Goal: Find specific page/section: Find specific page/section

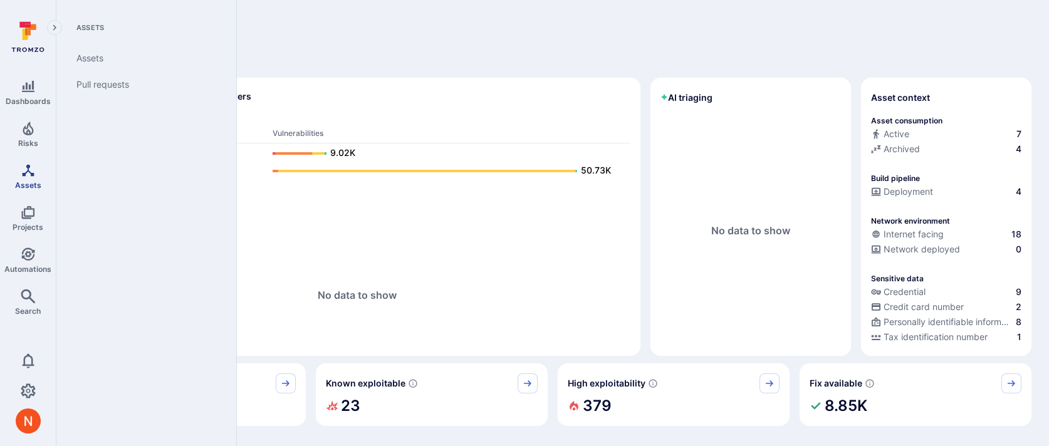
click at [28, 171] on icon "Assets" at bounding box center [28, 170] width 15 height 15
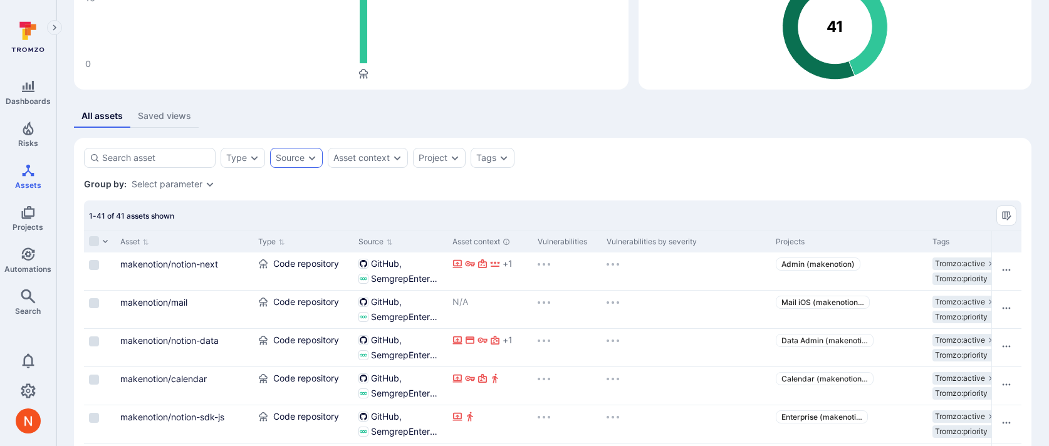
scroll to position [136, 0]
click at [312, 154] on icon "Expand dropdown" at bounding box center [312, 158] width 10 height 10
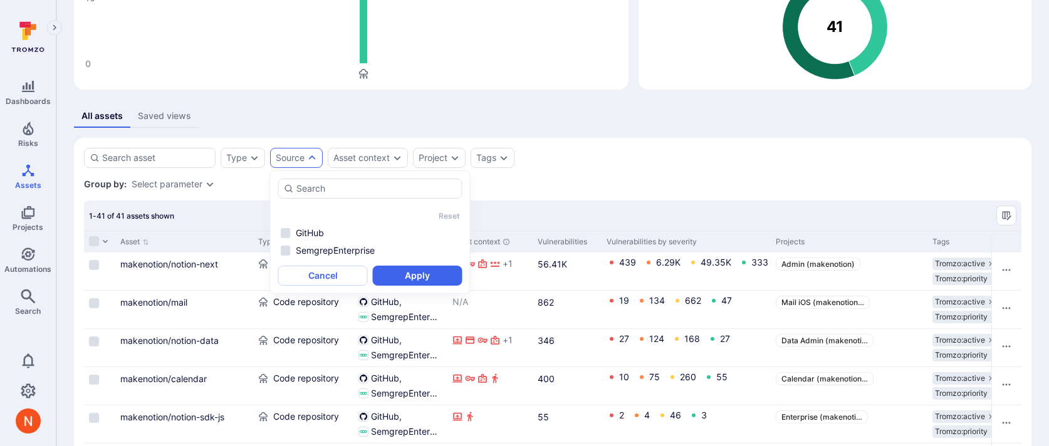
click at [384, 76] on rect "Assets overview" at bounding box center [351, 16] width 535 height 125
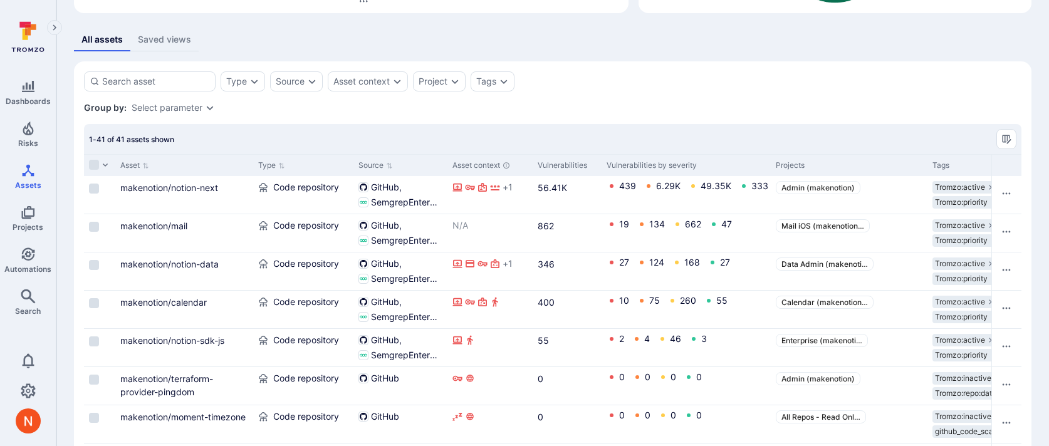
scroll to position [0, 0]
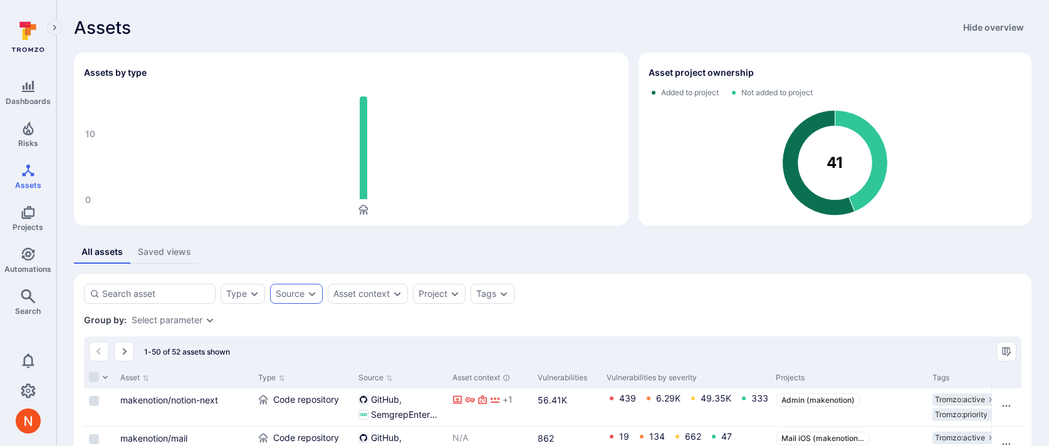
click at [291, 295] on div "Source" at bounding box center [290, 294] width 29 height 10
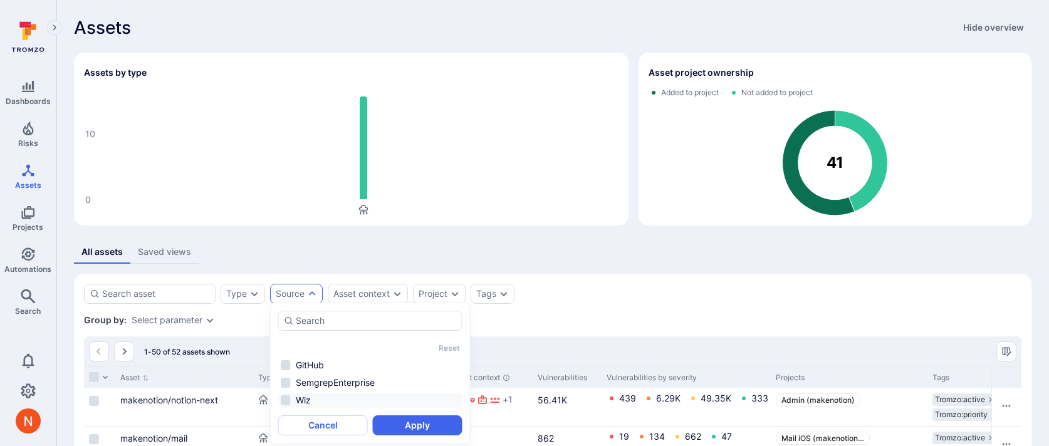
click at [319, 399] on li "Wiz" at bounding box center [370, 400] width 184 height 15
click at [419, 427] on button "Apply" at bounding box center [418, 426] width 90 height 20
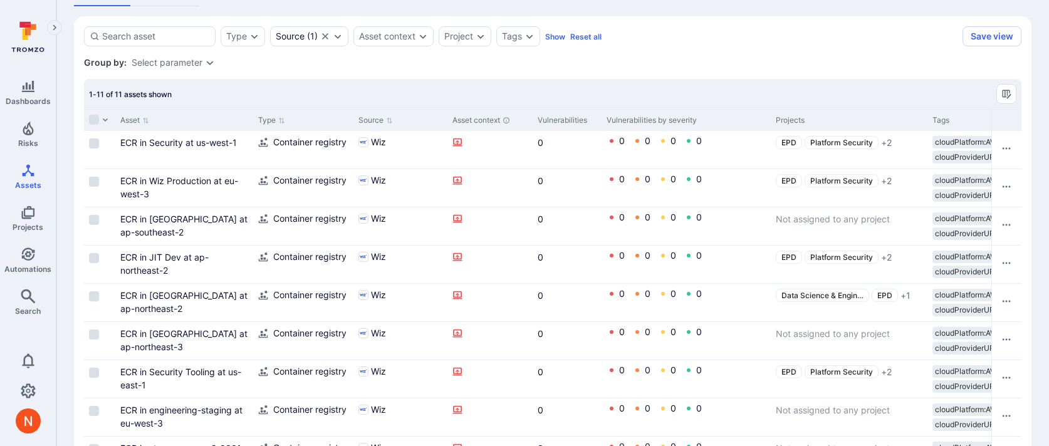
scroll to position [390, 0]
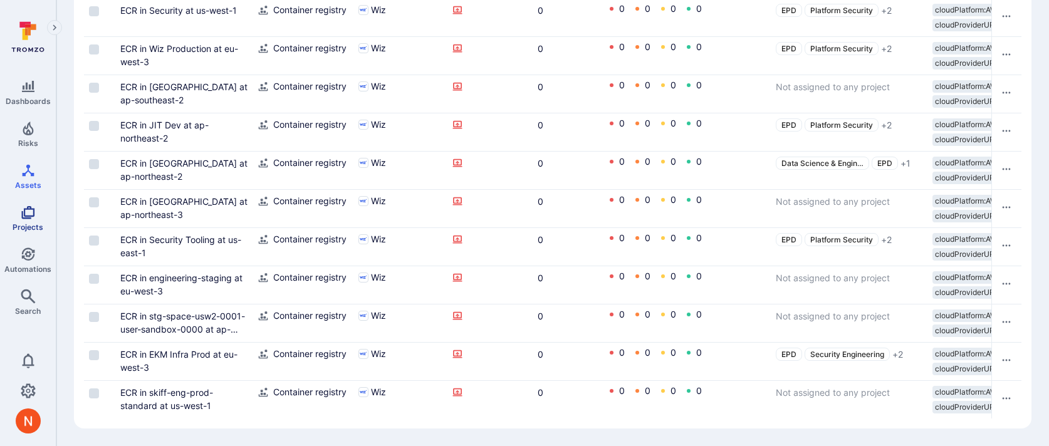
click at [33, 219] on link "Projects" at bounding box center [28, 218] width 56 height 37
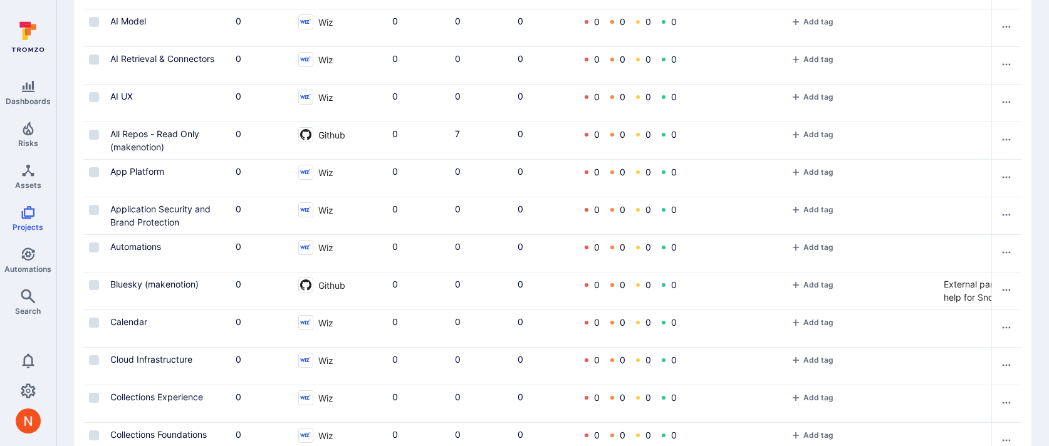
scroll to position [324, 0]
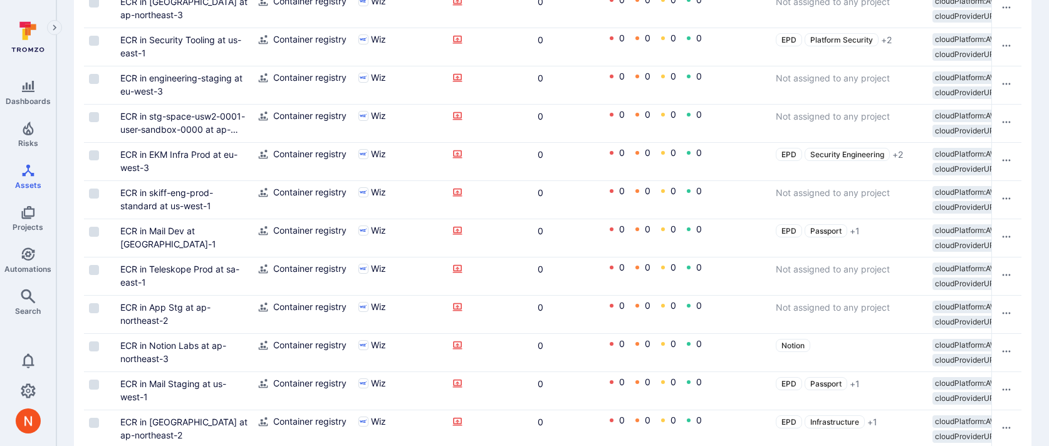
scroll to position [148, 0]
